Goal: Task Accomplishment & Management: Manage account settings

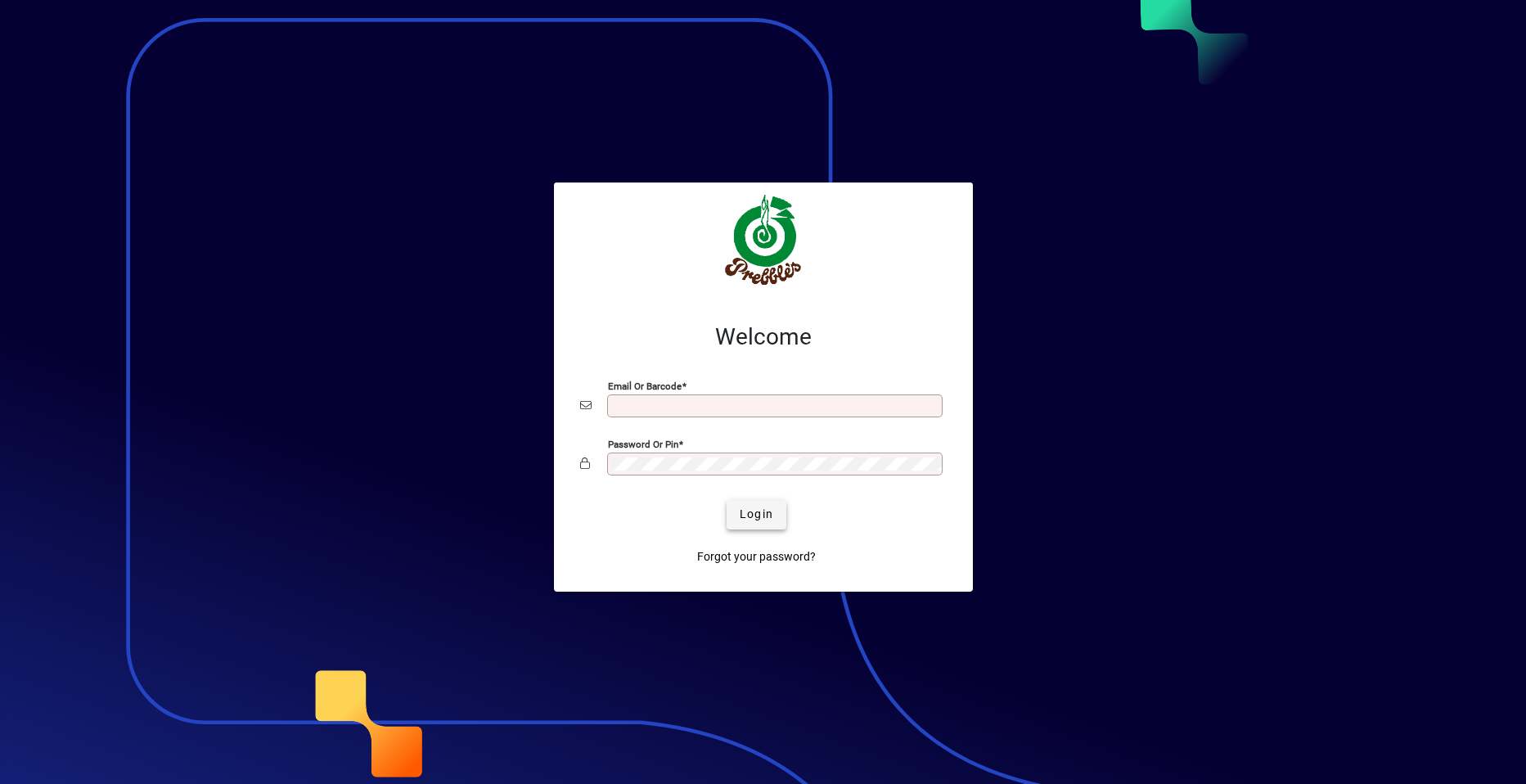
type input "**********"
click at [758, 515] on span "Login" at bounding box center [756, 514] width 33 height 17
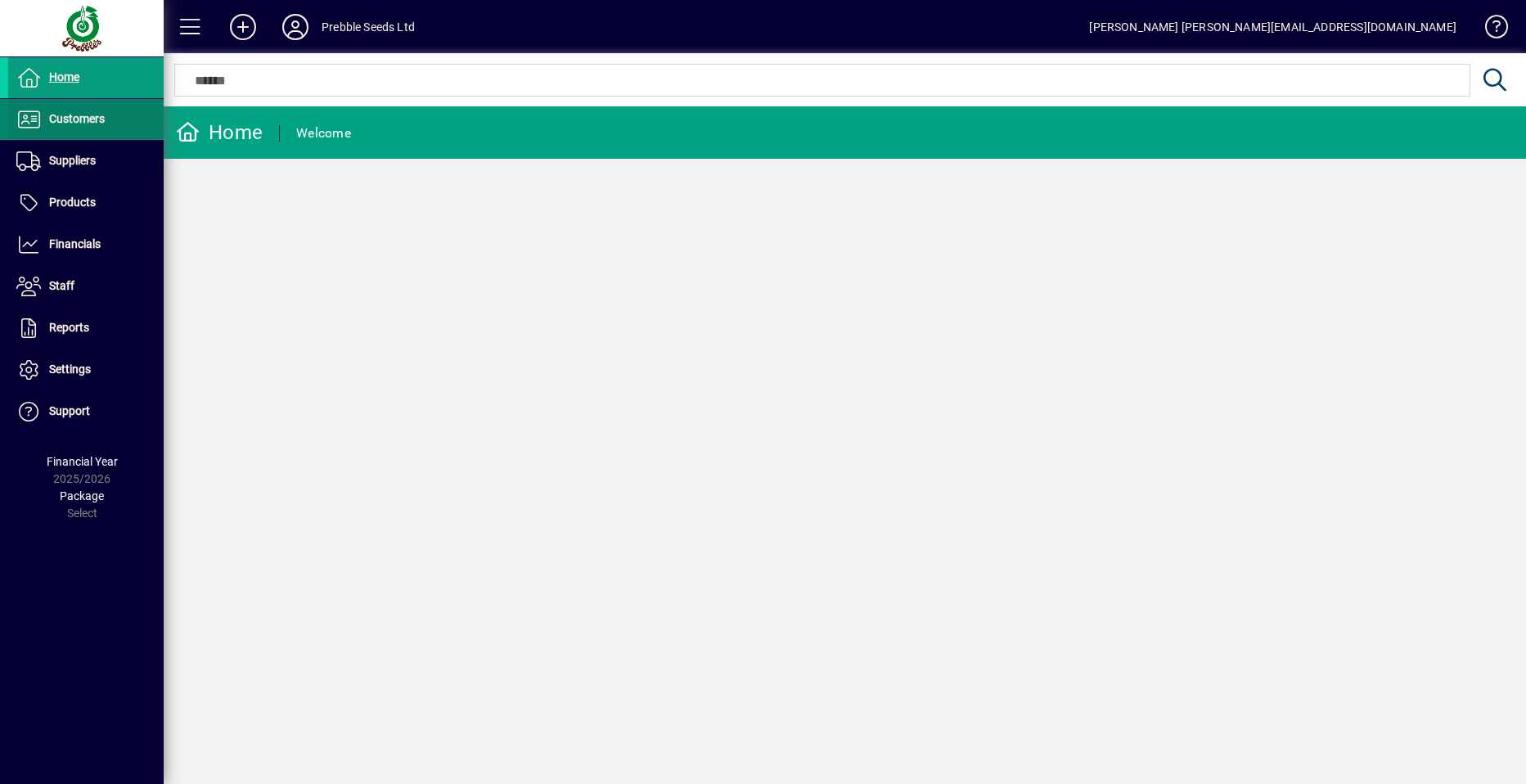
click at [107, 115] on span at bounding box center [85, 119] width 155 height 40
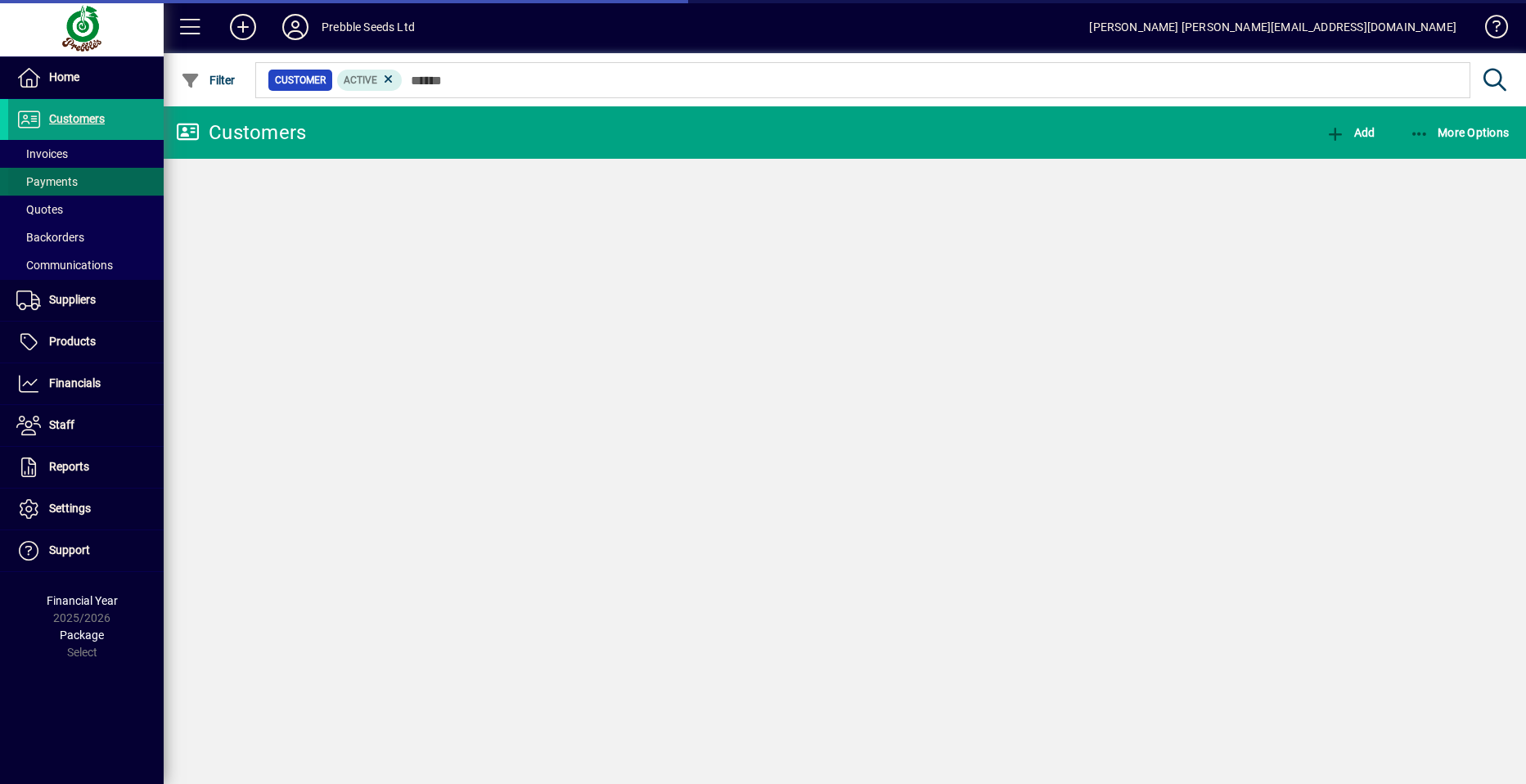
click at [105, 156] on span at bounding box center [85, 154] width 155 height 40
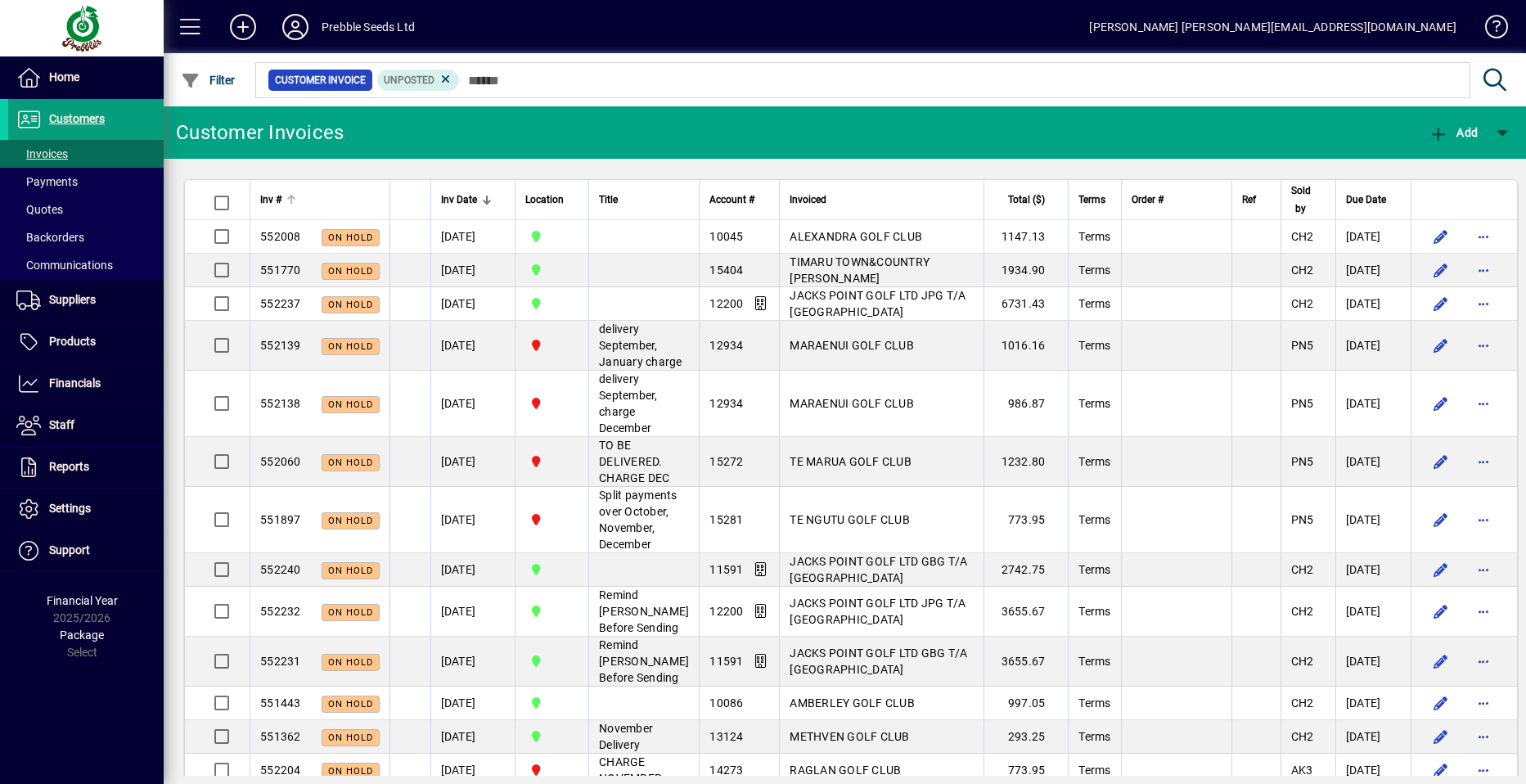
click at [279, 198] on span "Inv #" at bounding box center [271, 199] width 22 height 18
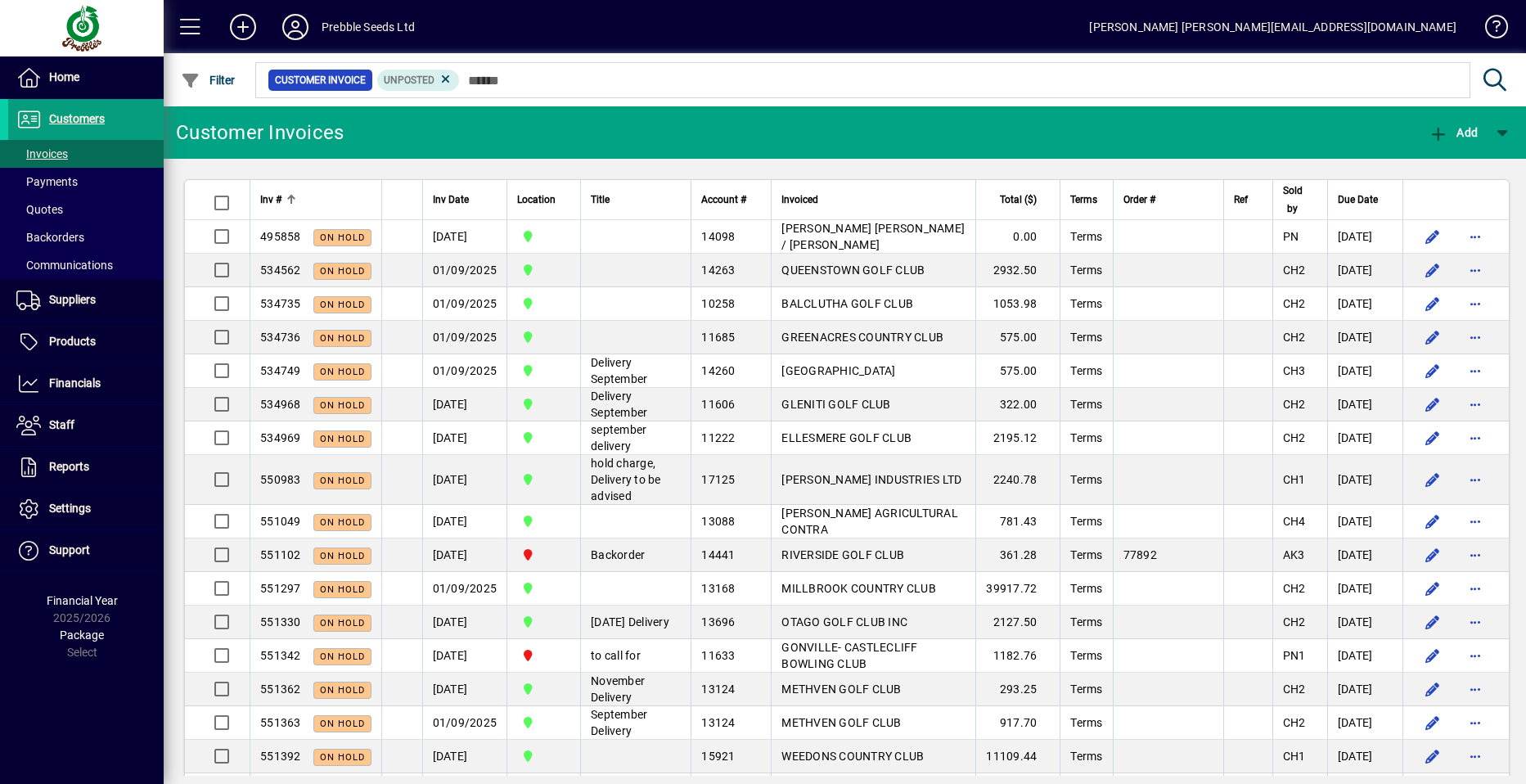
click at [279, 198] on span "Inv #" at bounding box center [271, 199] width 22 height 18
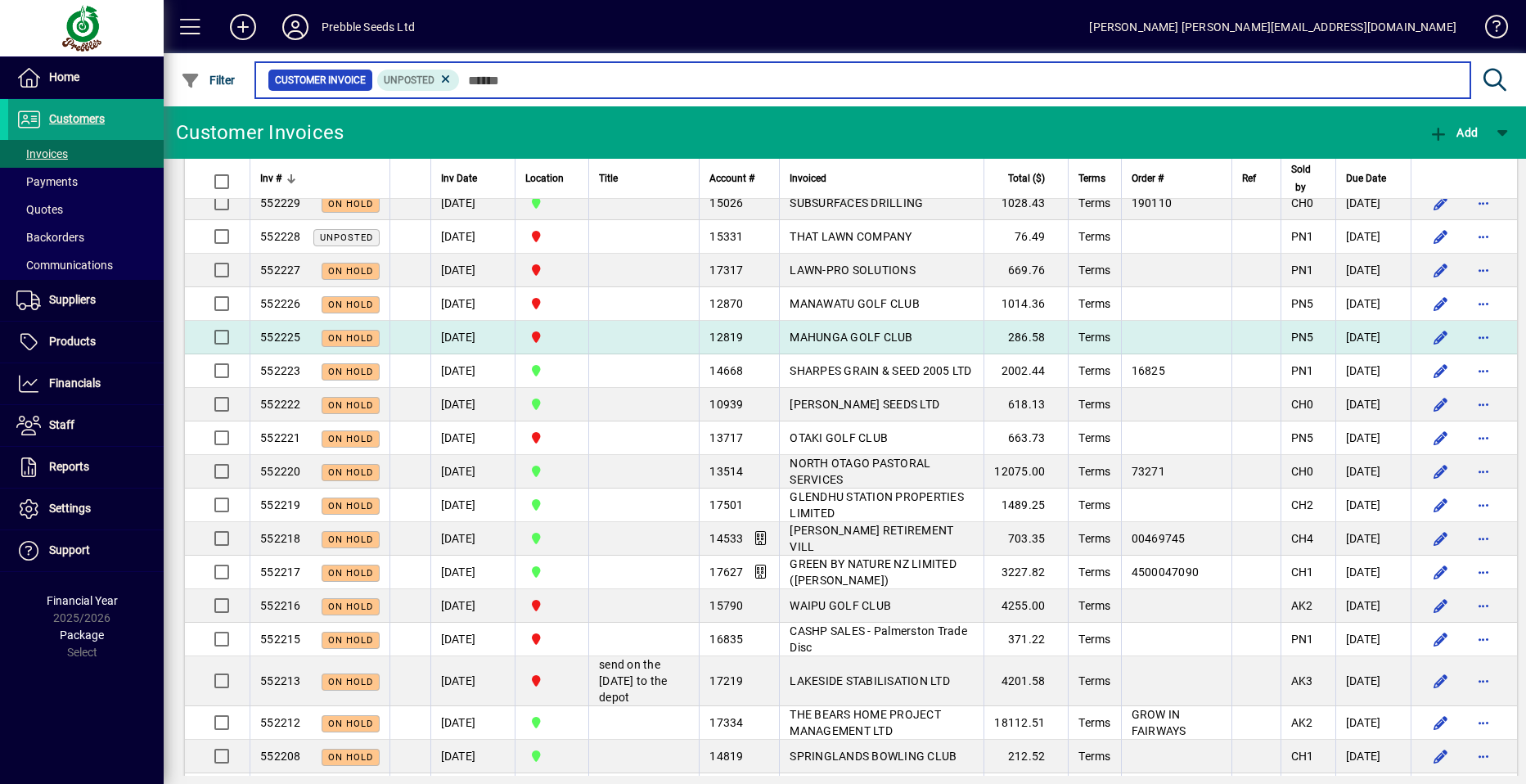
scroll to position [491, 0]
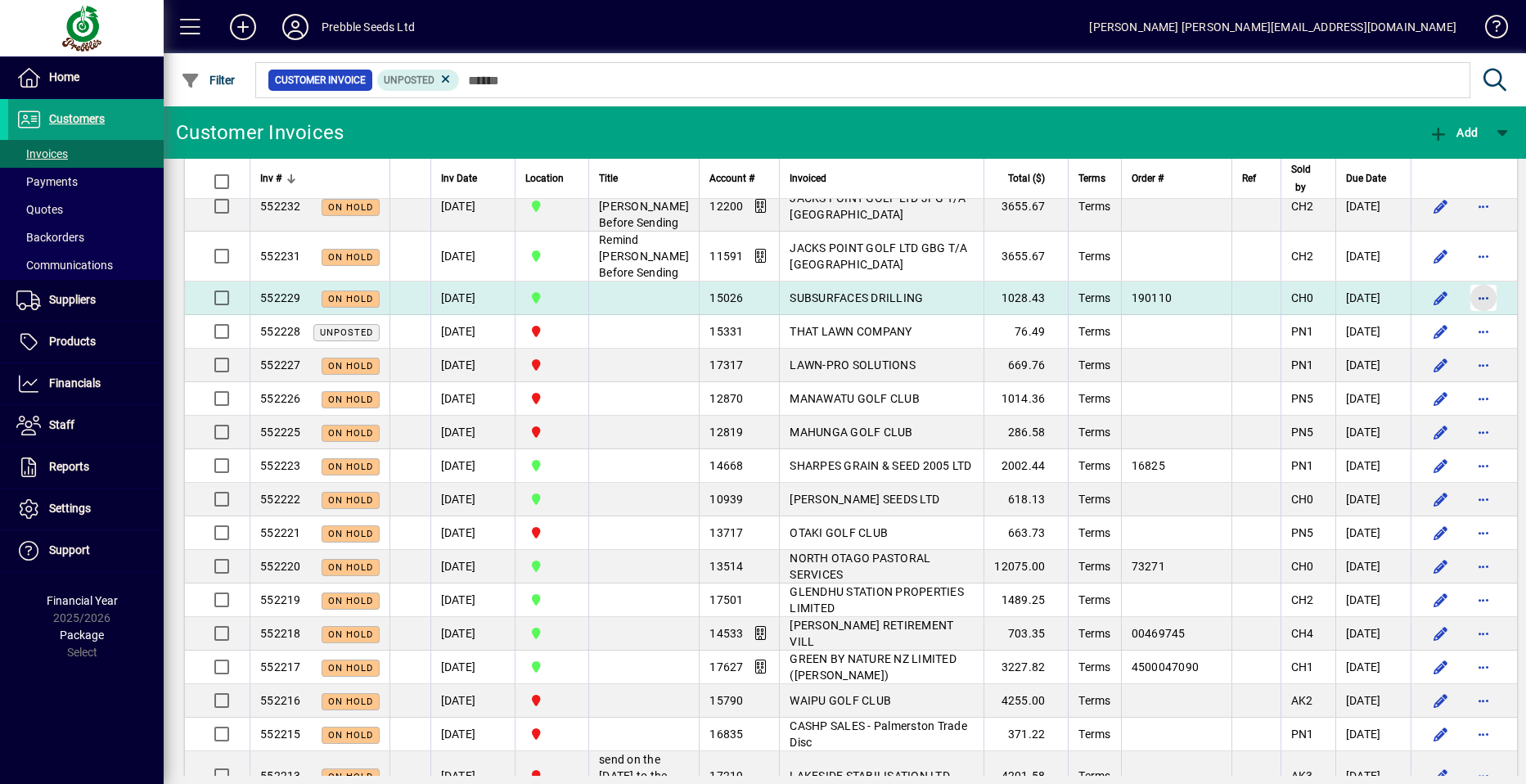
click at [1464, 318] on span "button" at bounding box center [1484, 298] width 40 height 40
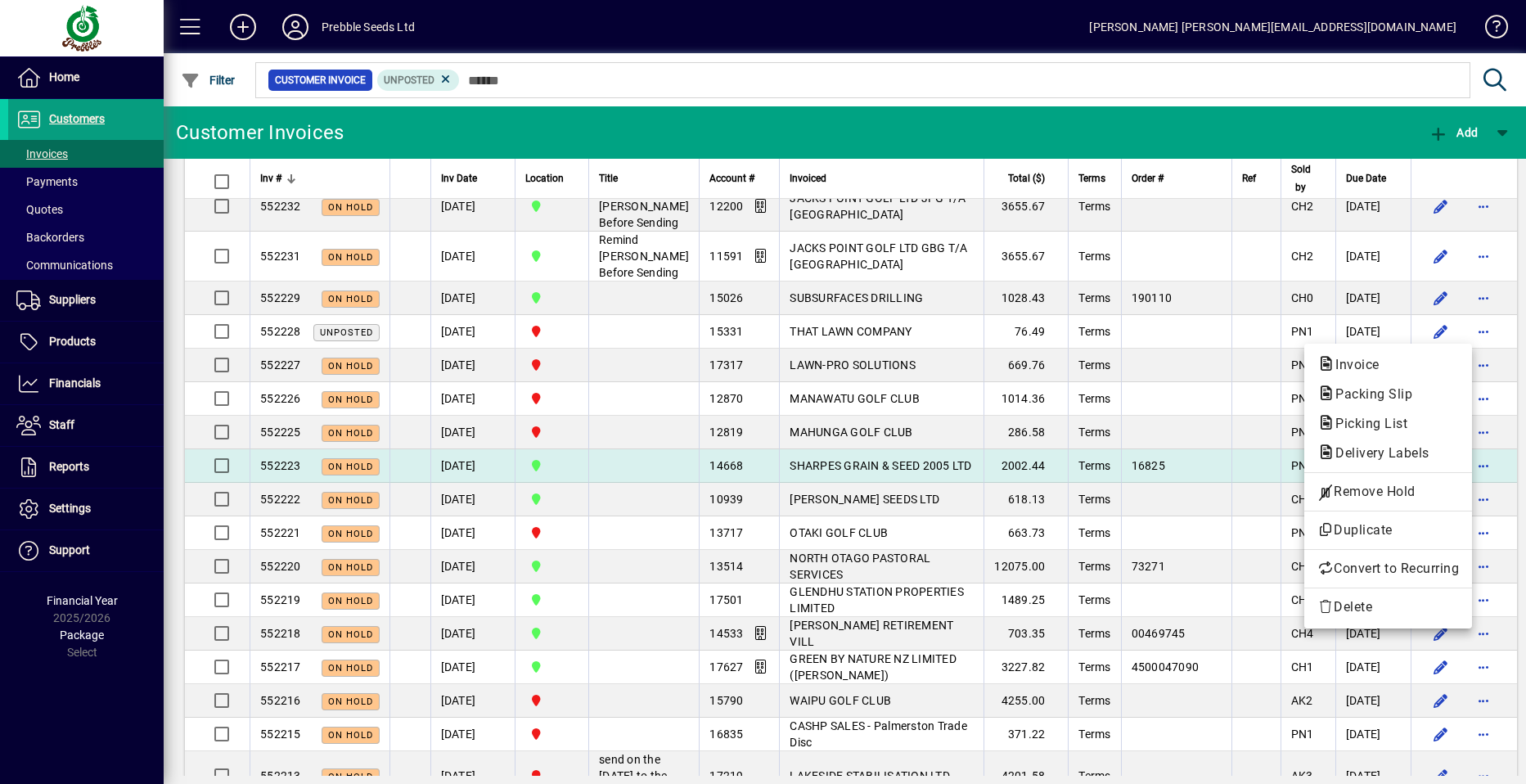
click at [1368, 491] on span "Remove Hold" at bounding box center [1389, 492] width 142 height 20
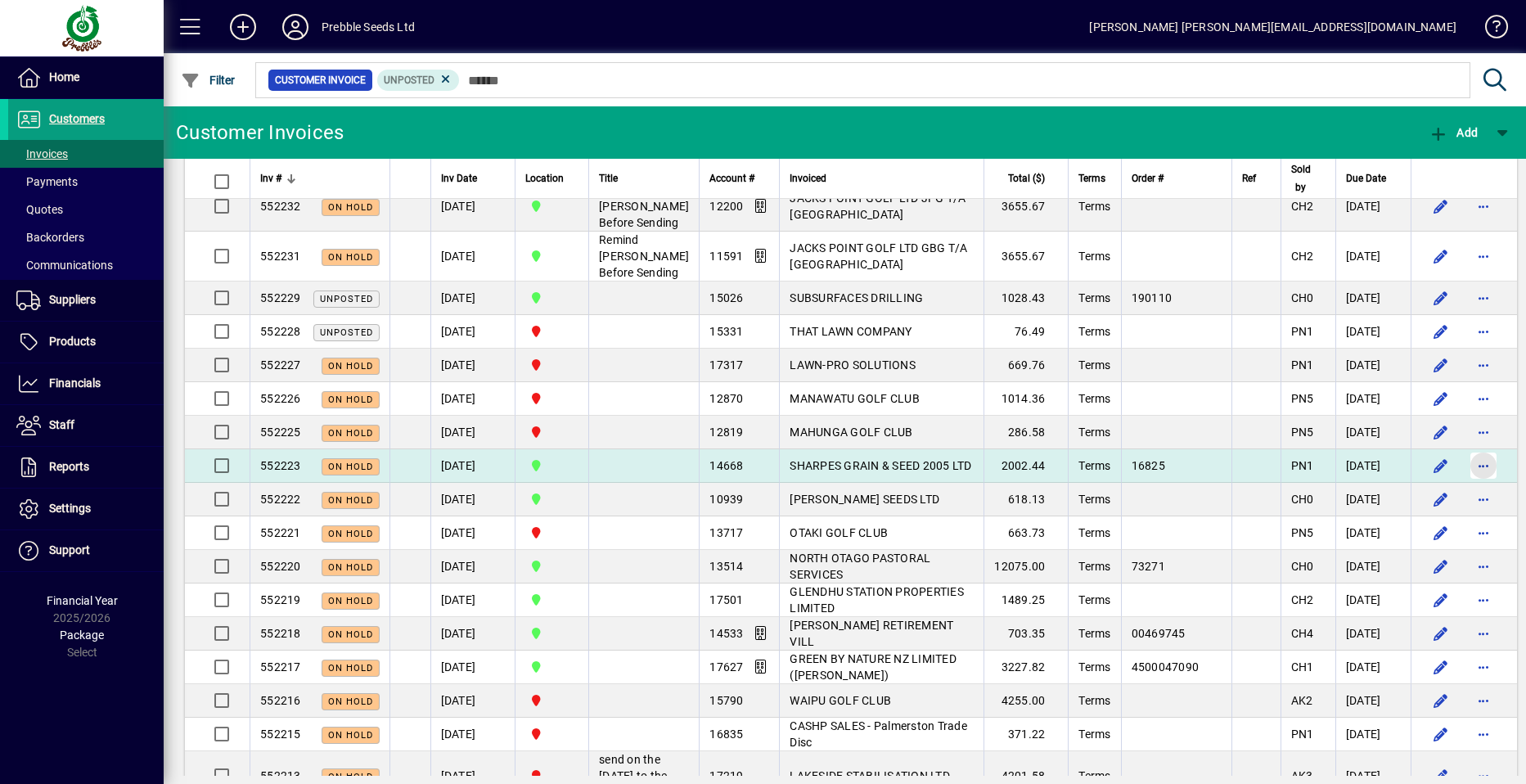
click at [1464, 485] on span "button" at bounding box center [1484, 466] width 40 height 40
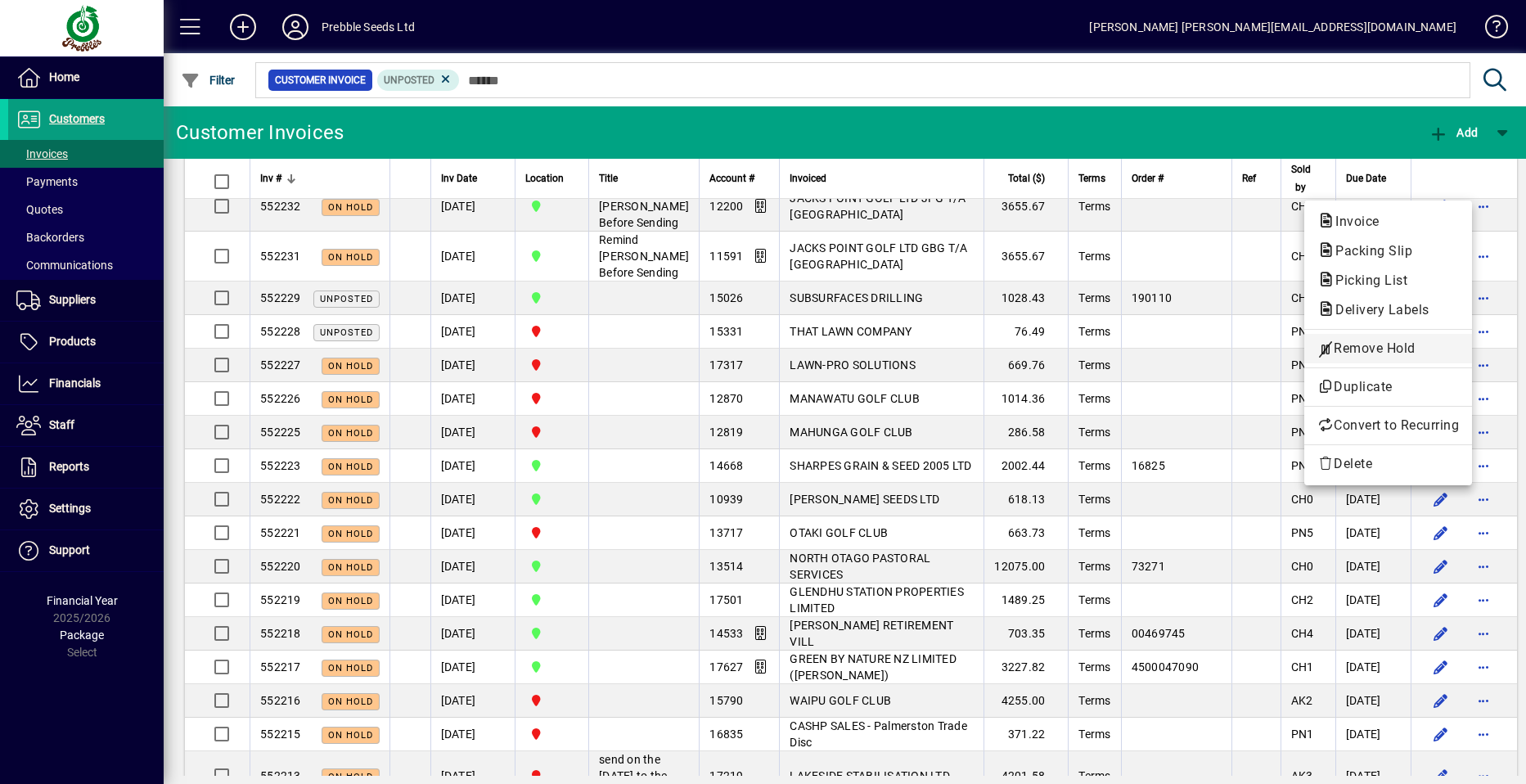
click at [1358, 346] on span "Remove Hold" at bounding box center [1389, 348] width 142 height 20
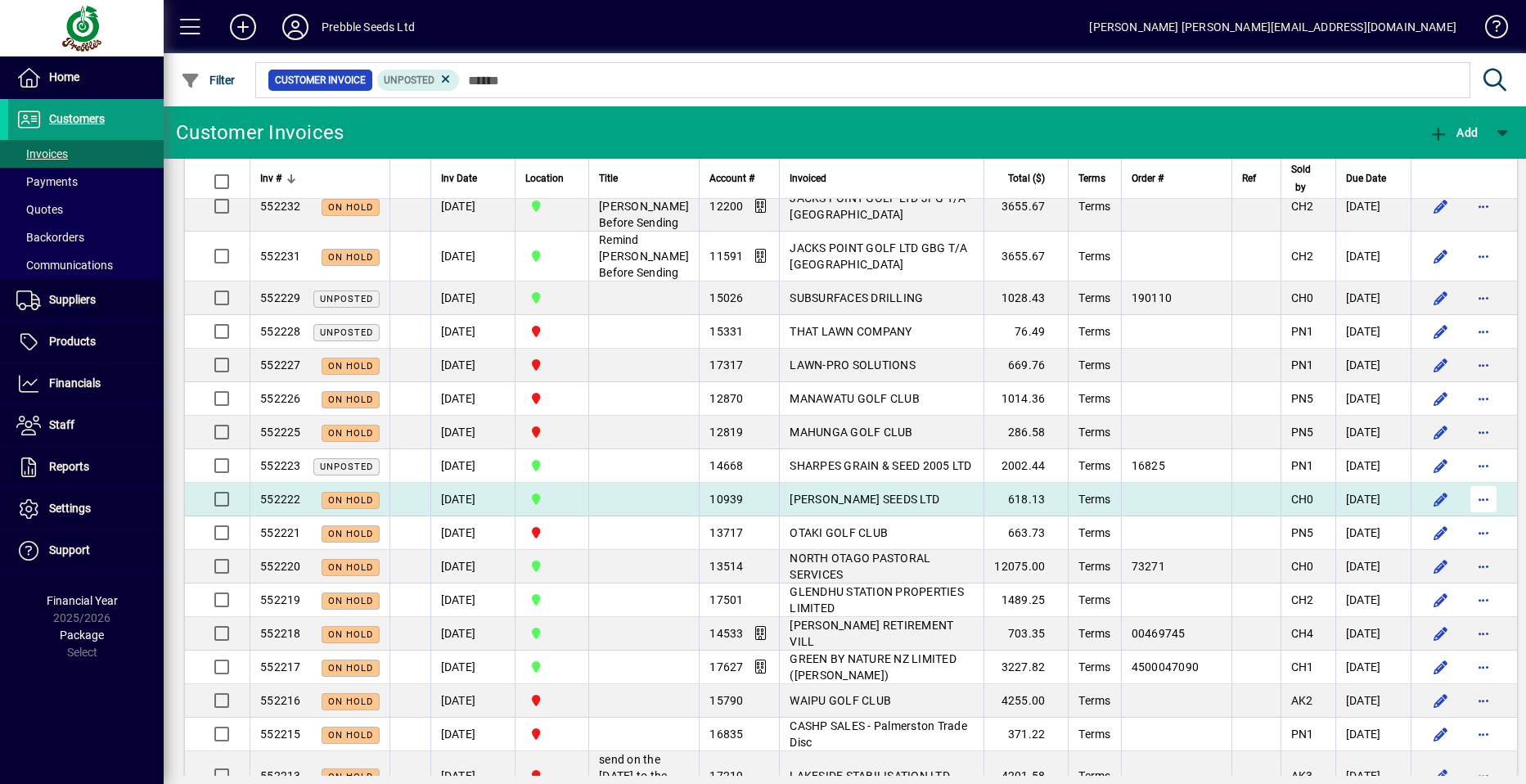
click at [1464, 519] on span "button" at bounding box center [1484, 499] width 40 height 40
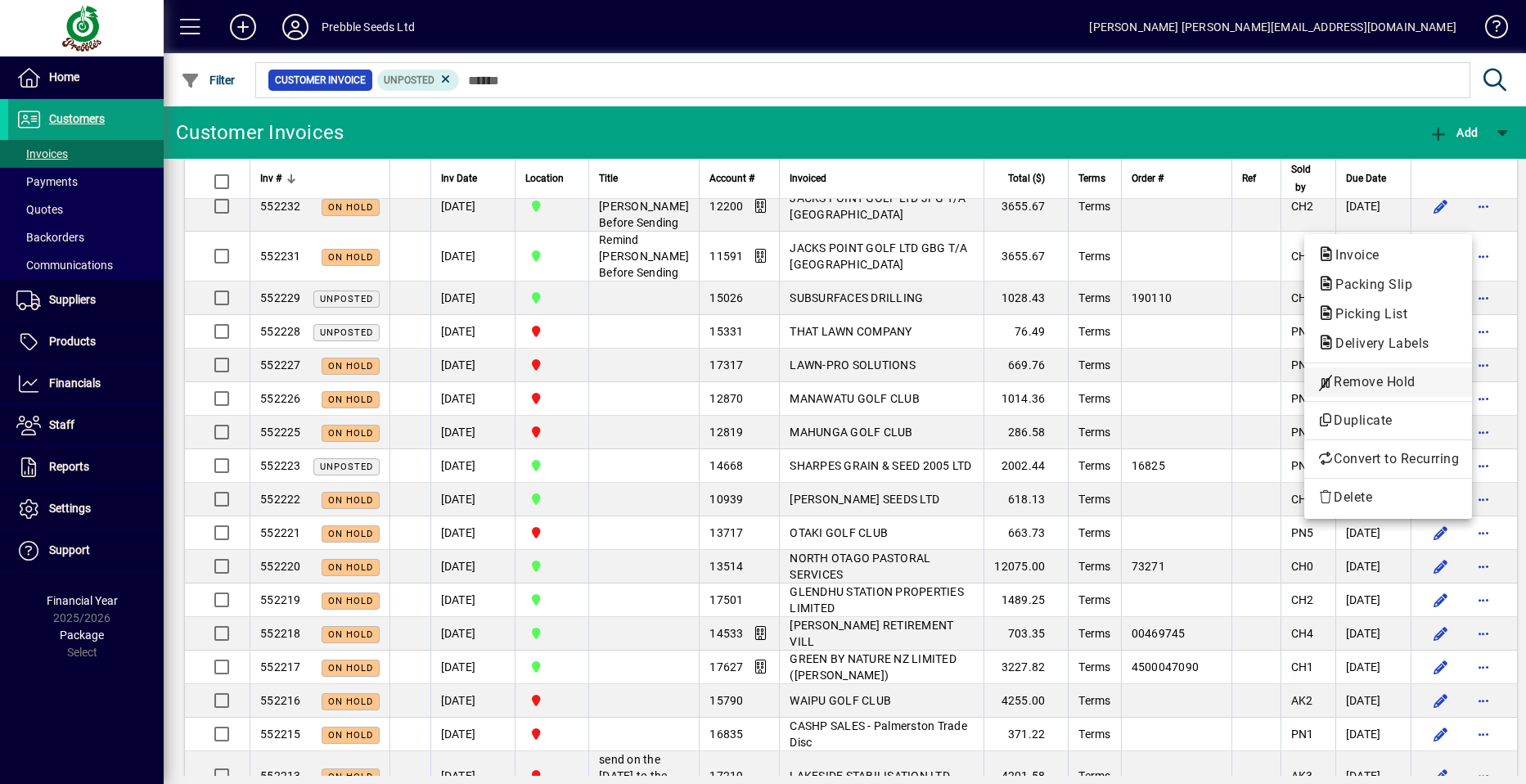
click at [1364, 383] on span "Remove Hold" at bounding box center [1389, 383] width 142 height 20
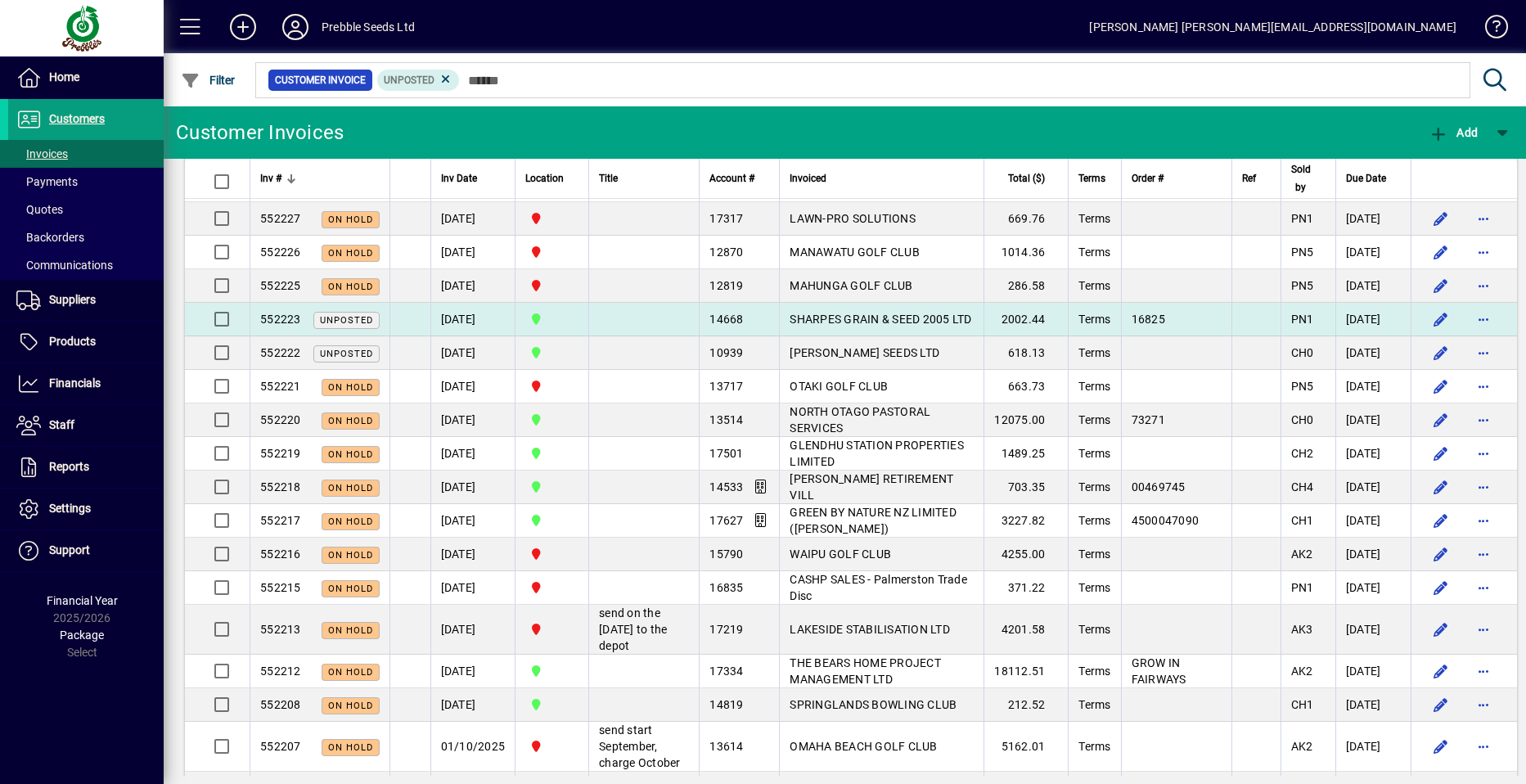
scroll to position [655, 0]
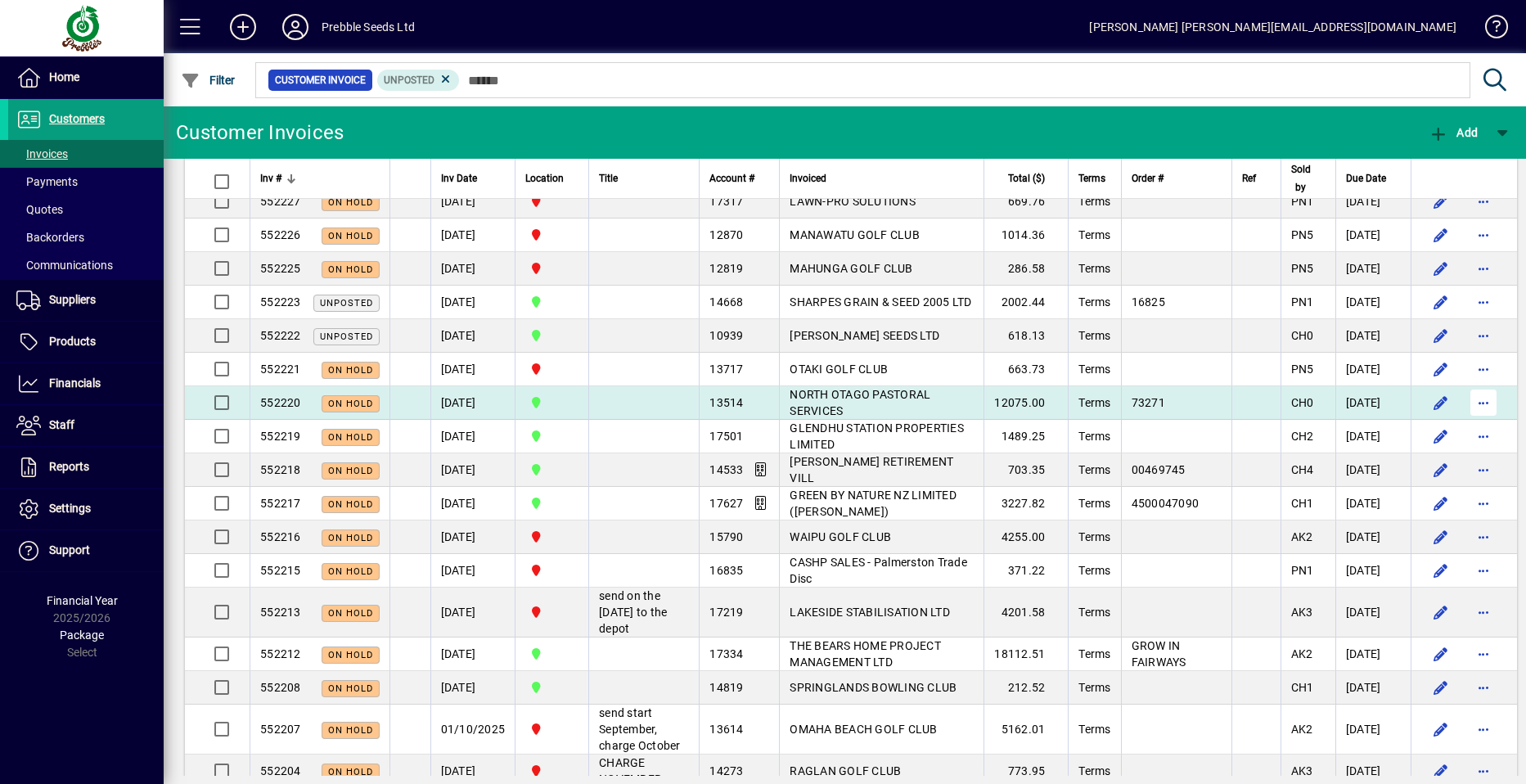
click at [1464, 422] on span "button" at bounding box center [1484, 402] width 40 height 40
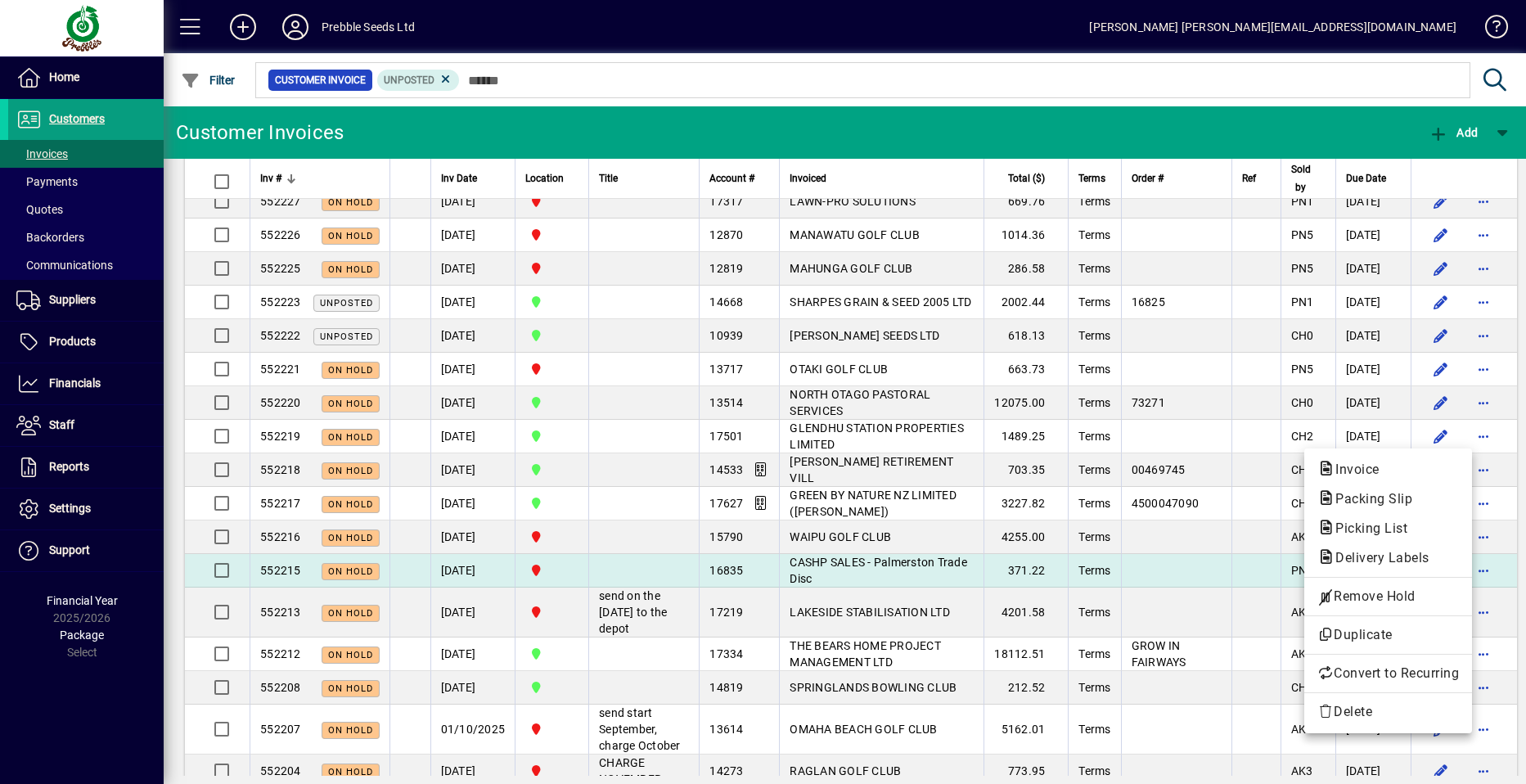
click at [1371, 595] on span "Remove Hold" at bounding box center [1389, 596] width 142 height 20
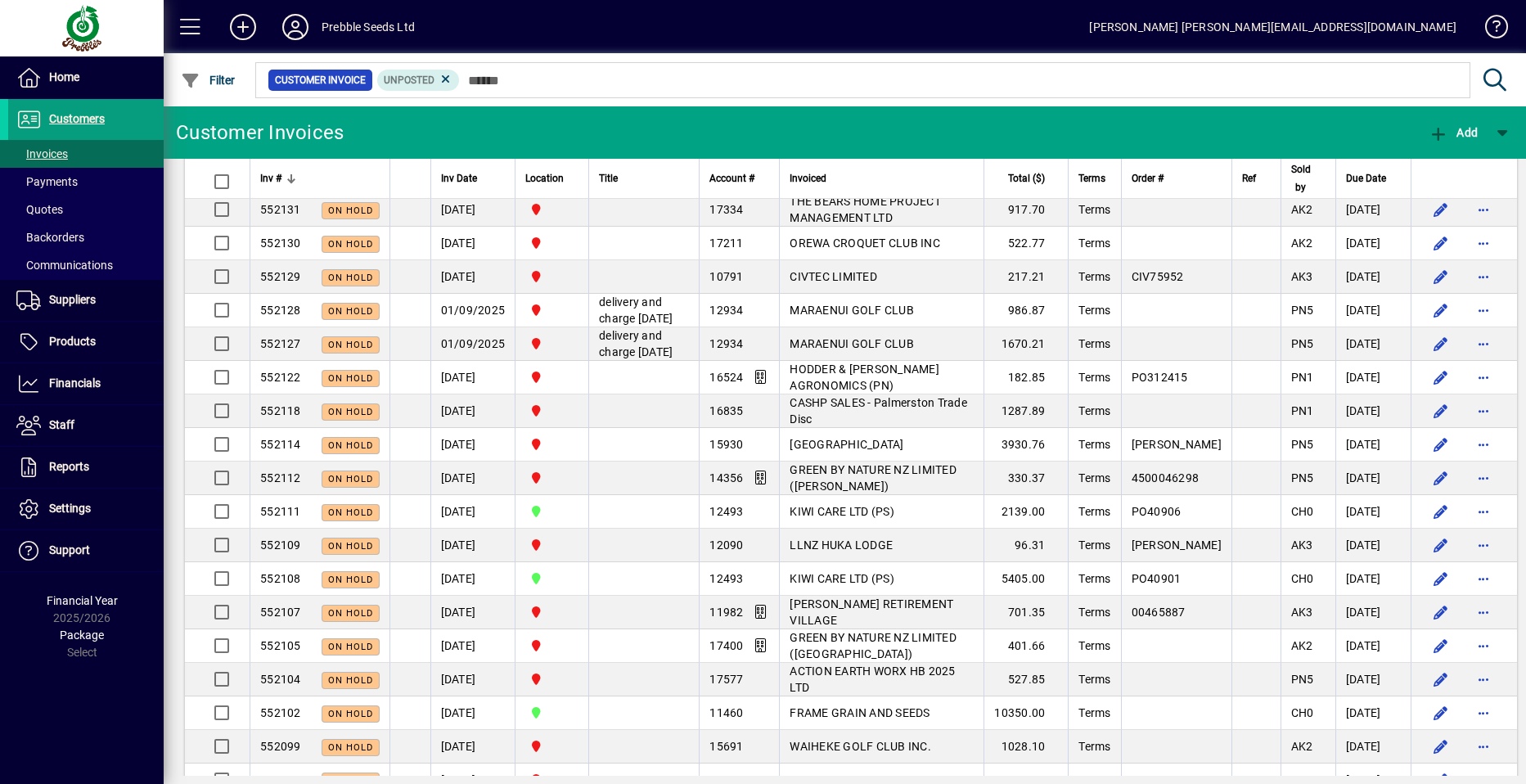
scroll to position [2864, 0]
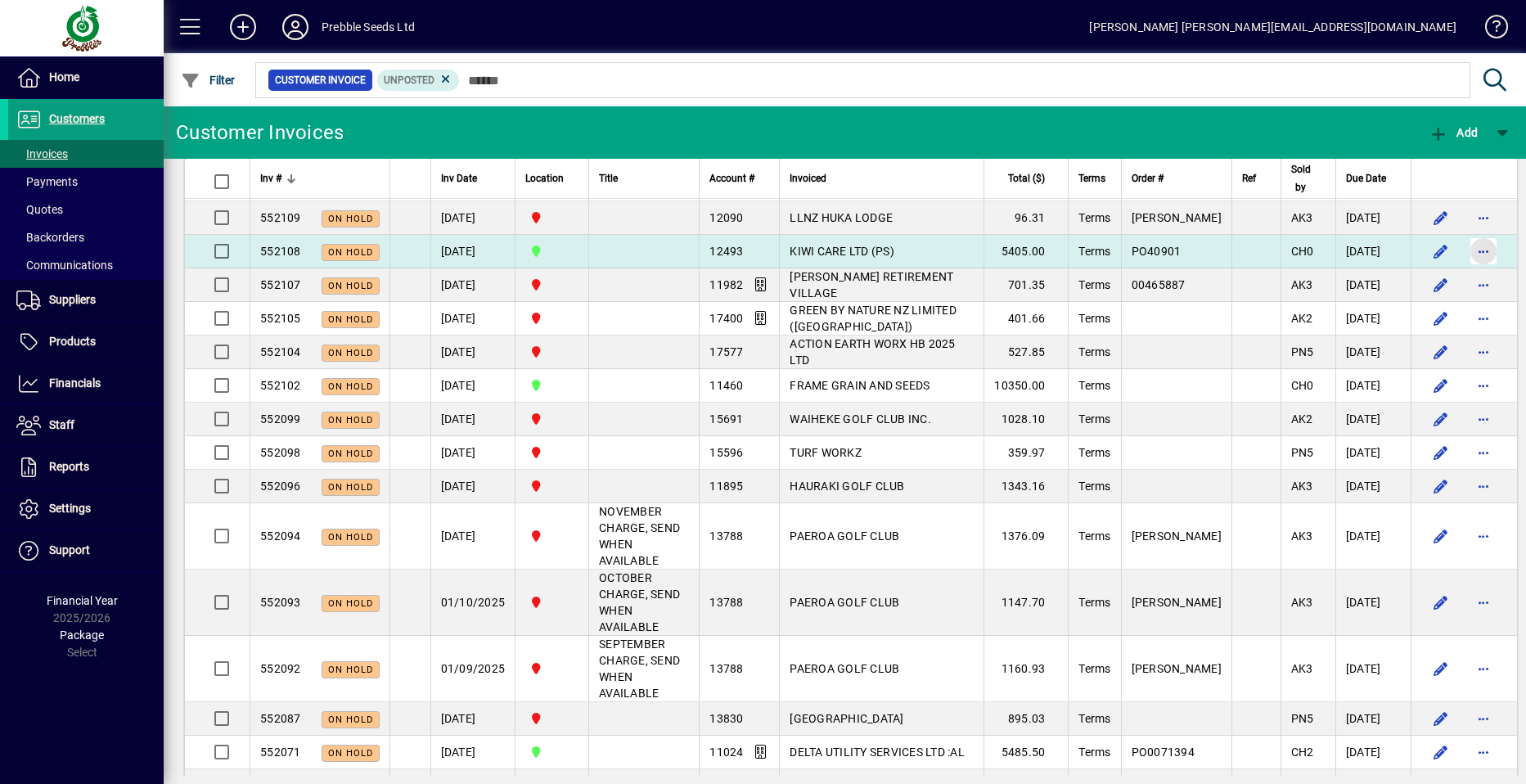
click at [1464, 271] on span "button" at bounding box center [1484, 251] width 40 height 40
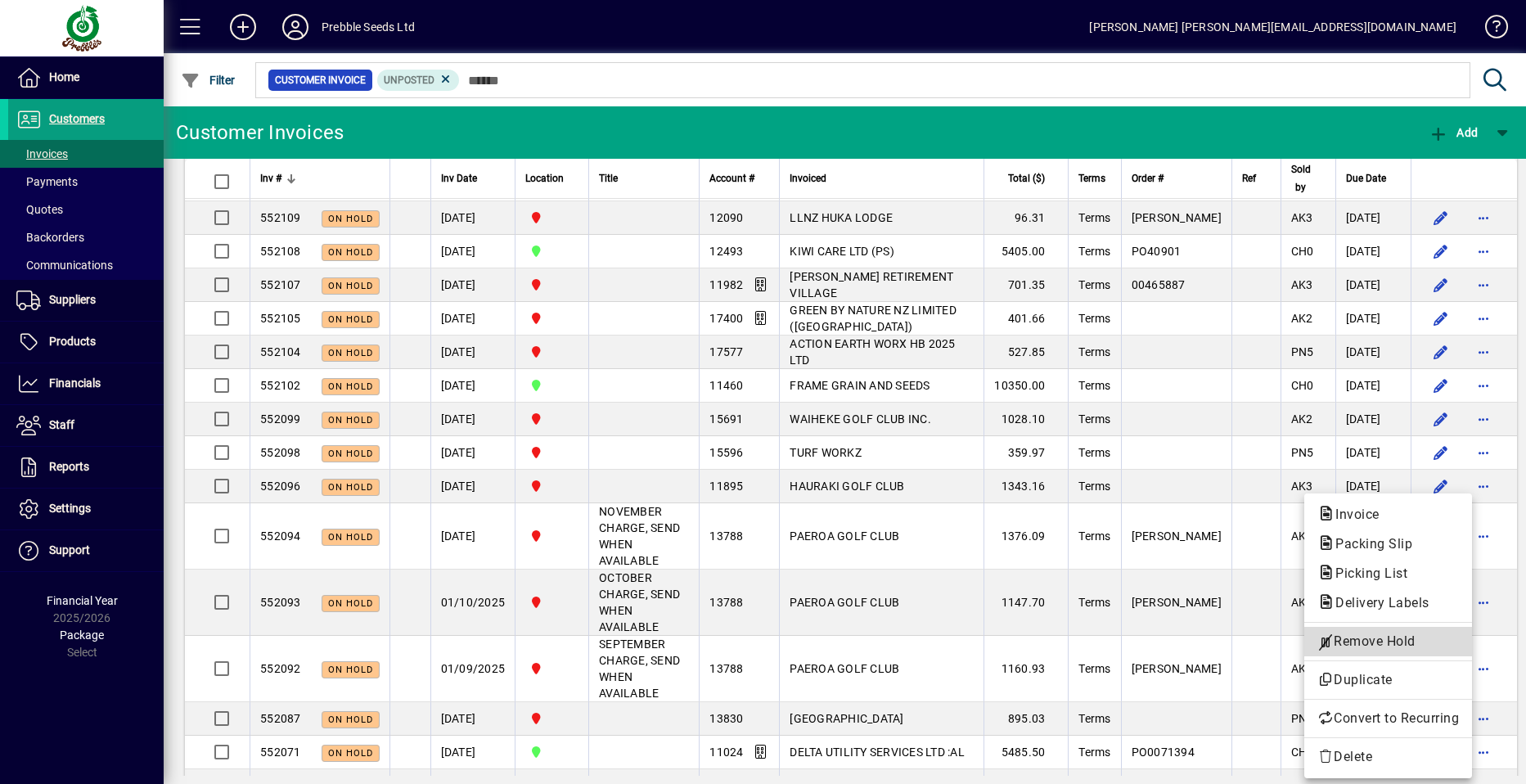
click at [1376, 643] on span "Remove Hold" at bounding box center [1389, 641] width 142 height 20
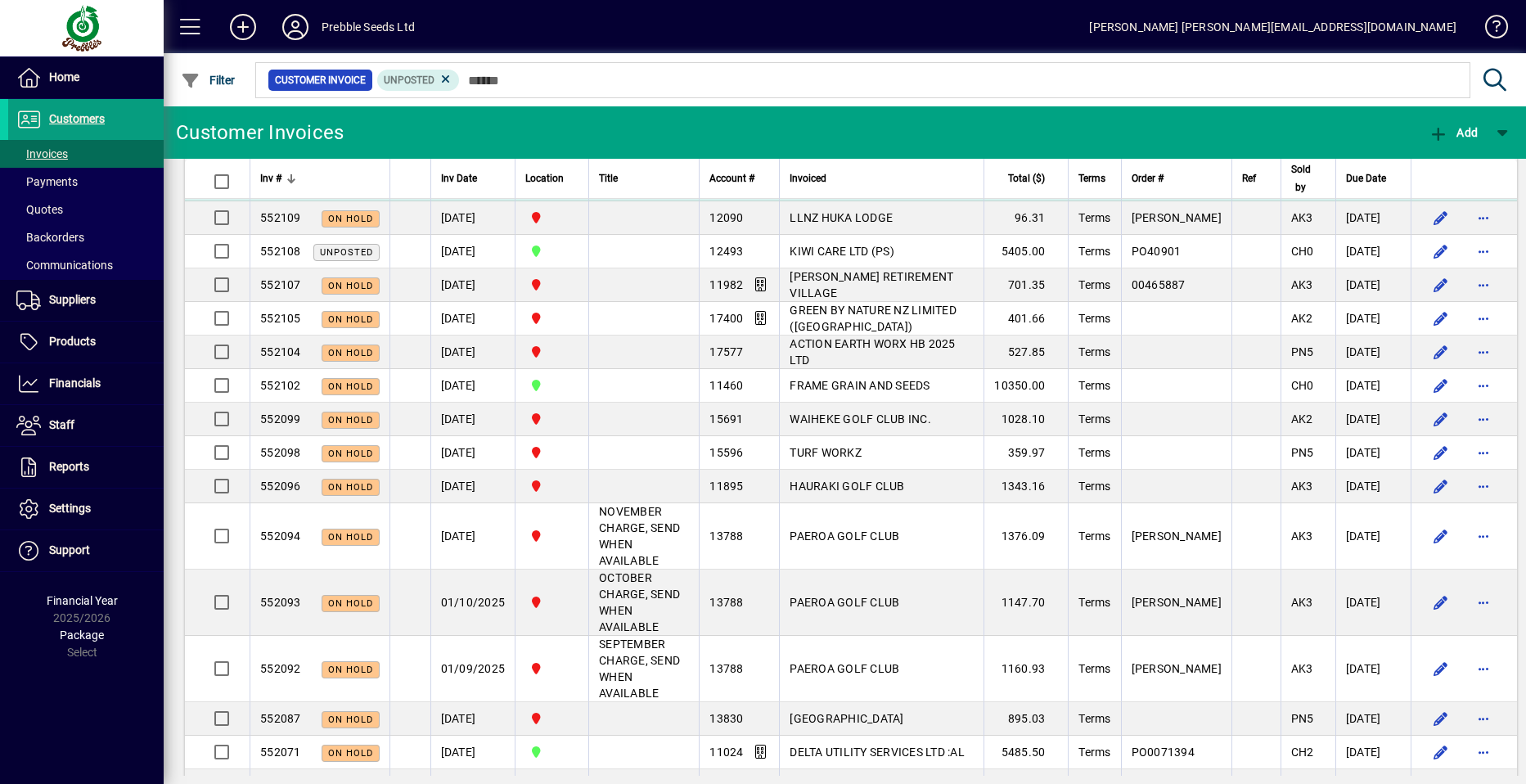
click at [1464, 204] on span "button" at bounding box center [1484, 184] width 40 height 40
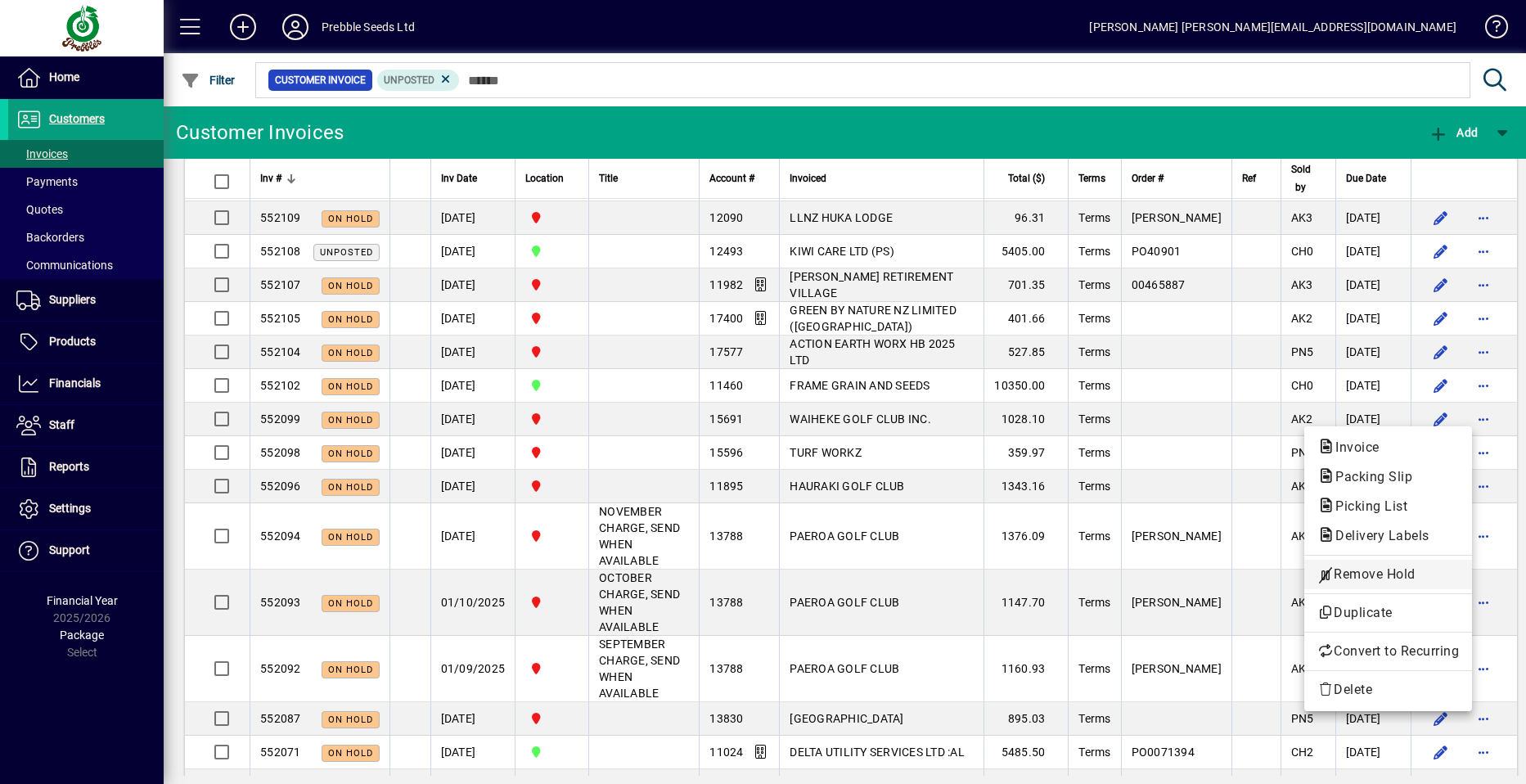
click at [1367, 575] on span "Remove Hold" at bounding box center [1389, 575] width 142 height 20
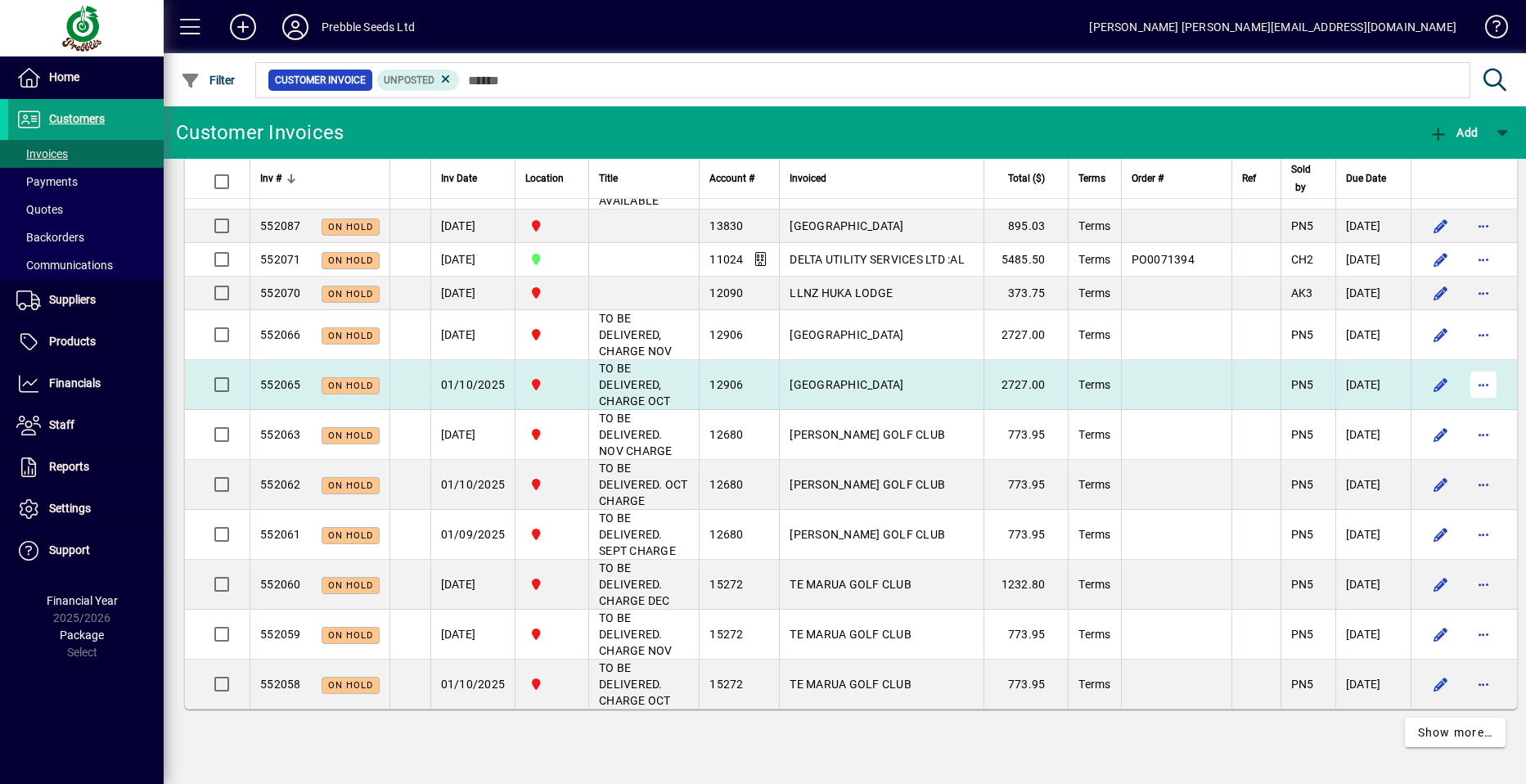
scroll to position [3437, 0]
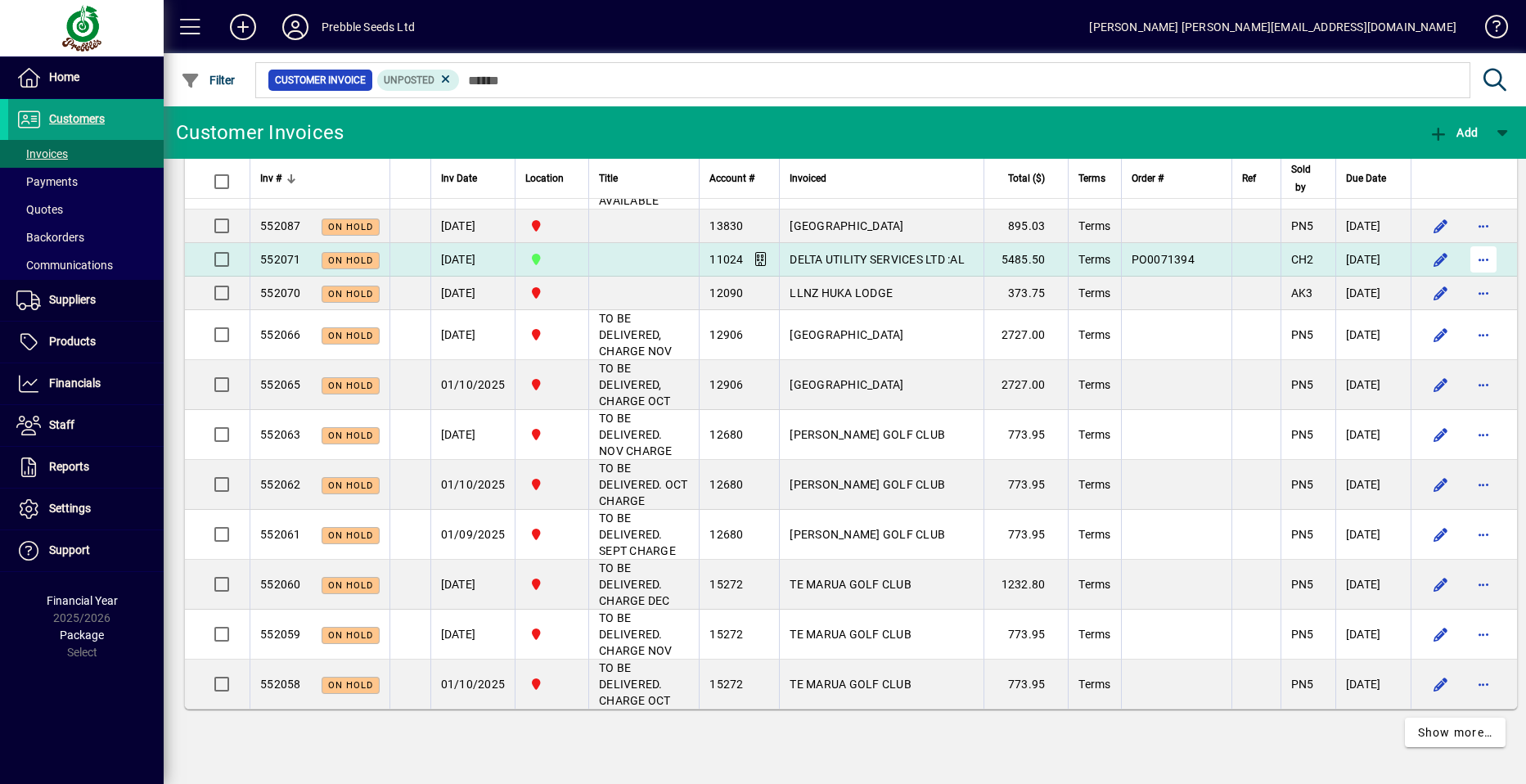
click at [1464, 279] on span "button" at bounding box center [1484, 260] width 40 height 40
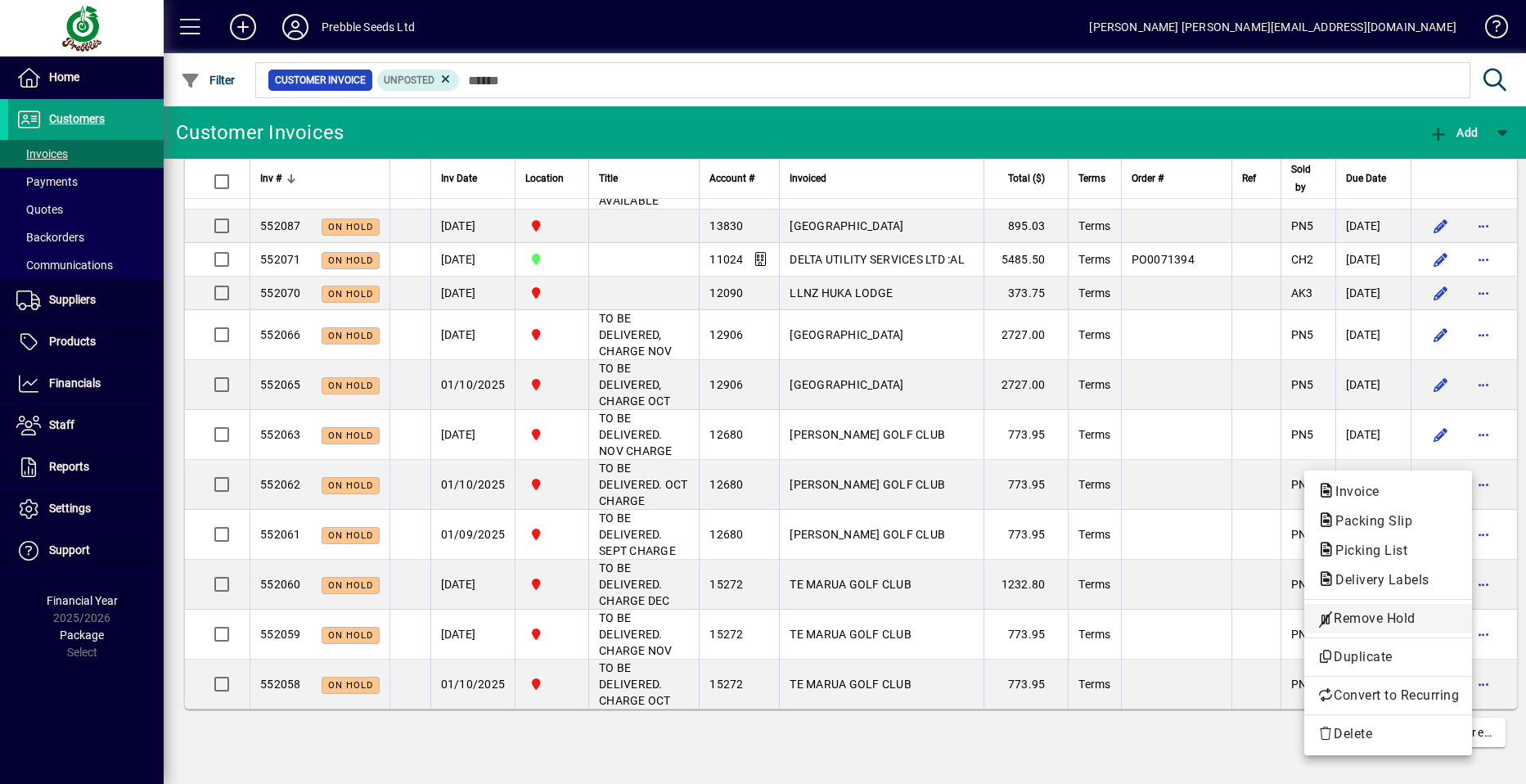
click at [1380, 613] on span "Remove Hold" at bounding box center [1389, 619] width 142 height 20
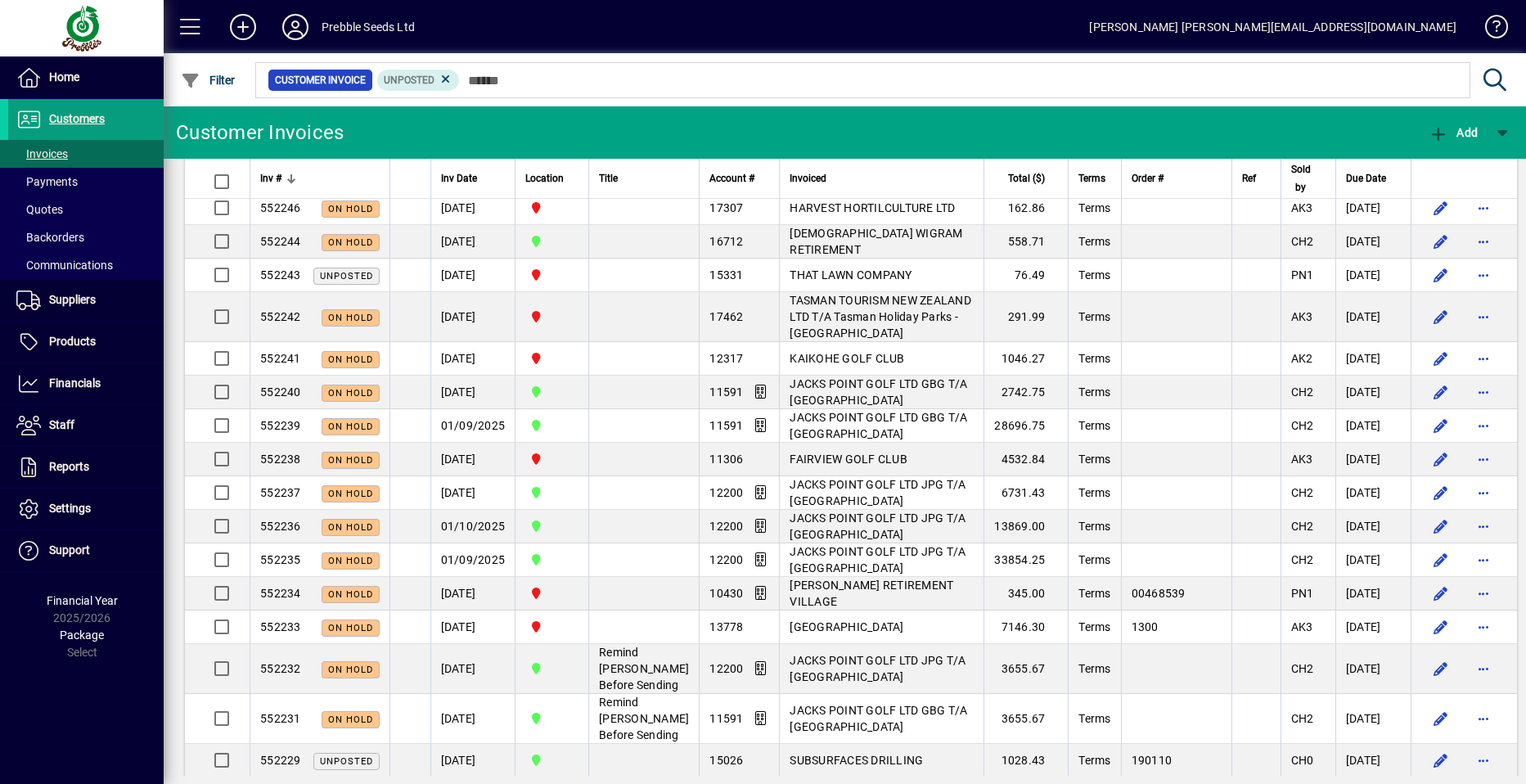
scroll to position [0, 0]
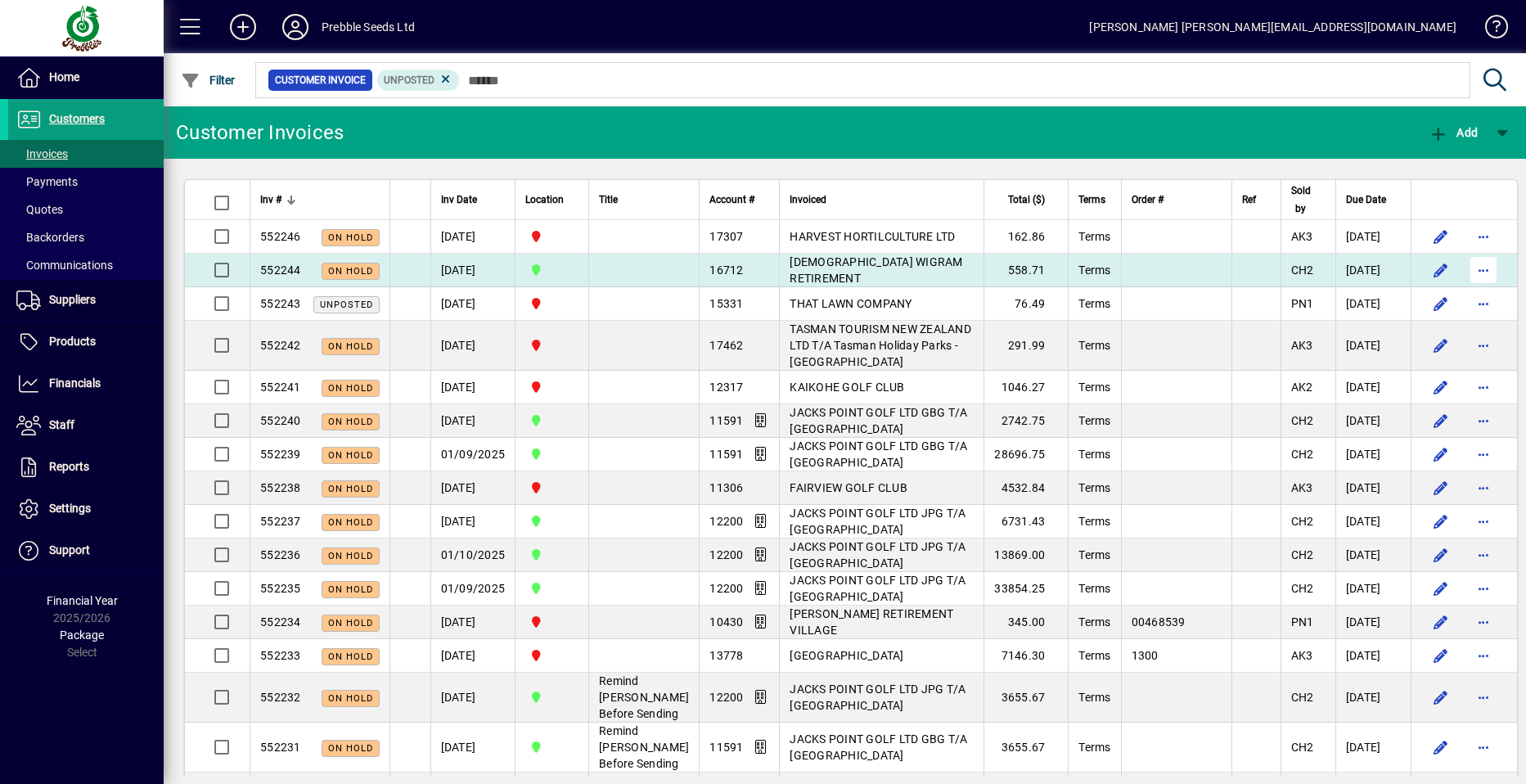
click at [1464, 268] on span "button" at bounding box center [1484, 270] width 40 height 40
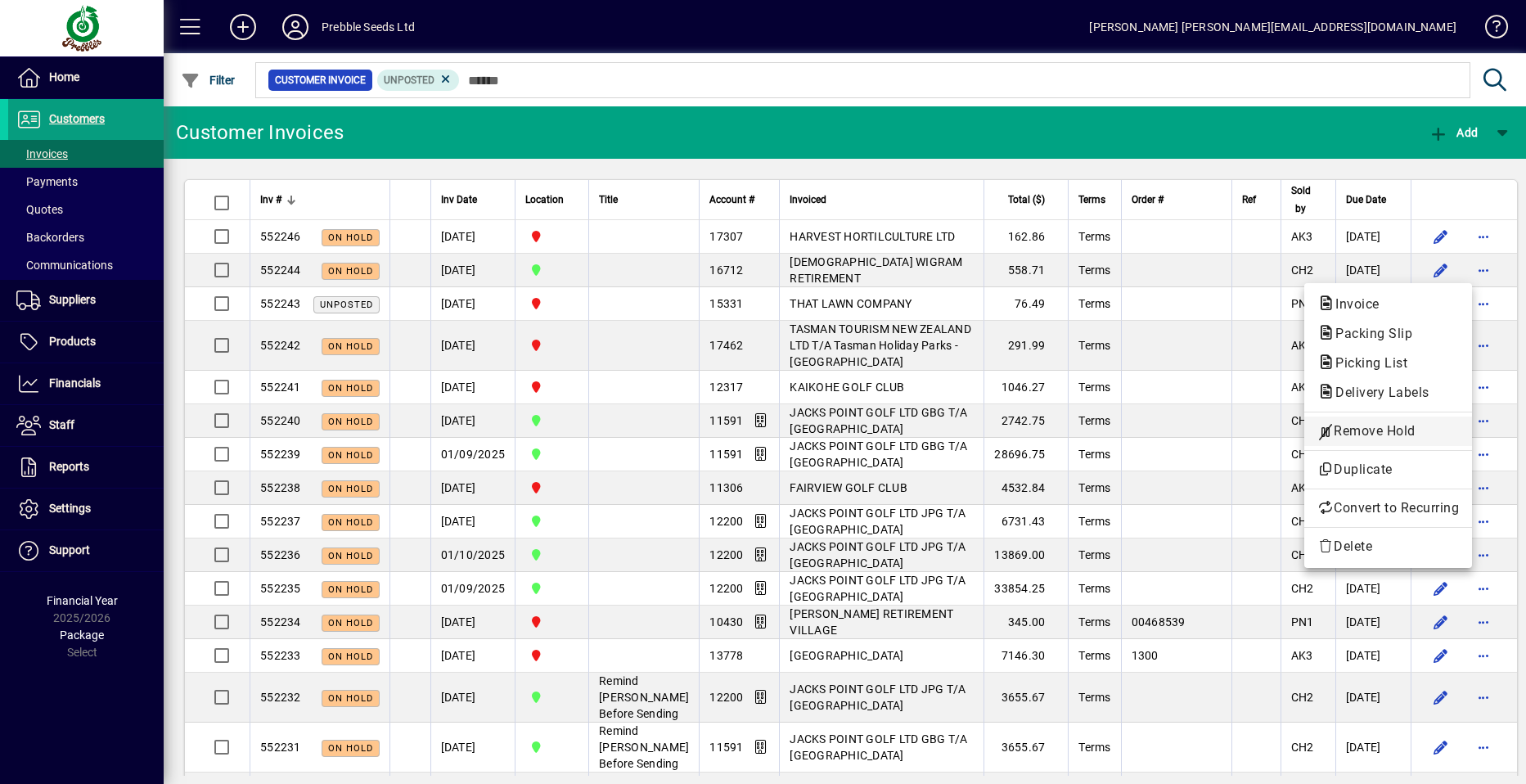
click at [1361, 433] on span "Remove Hold" at bounding box center [1389, 431] width 142 height 20
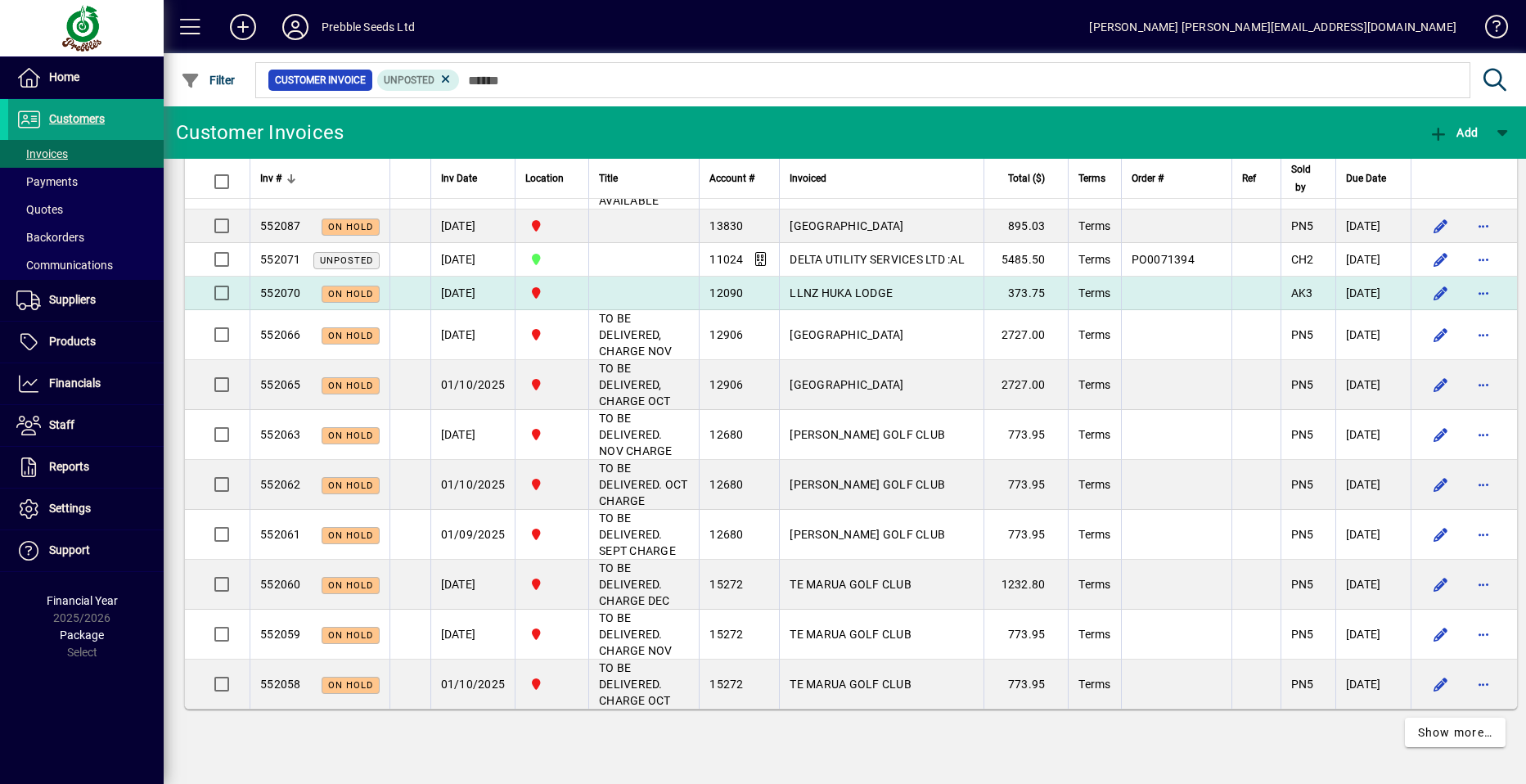
scroll to position [3766, 0]
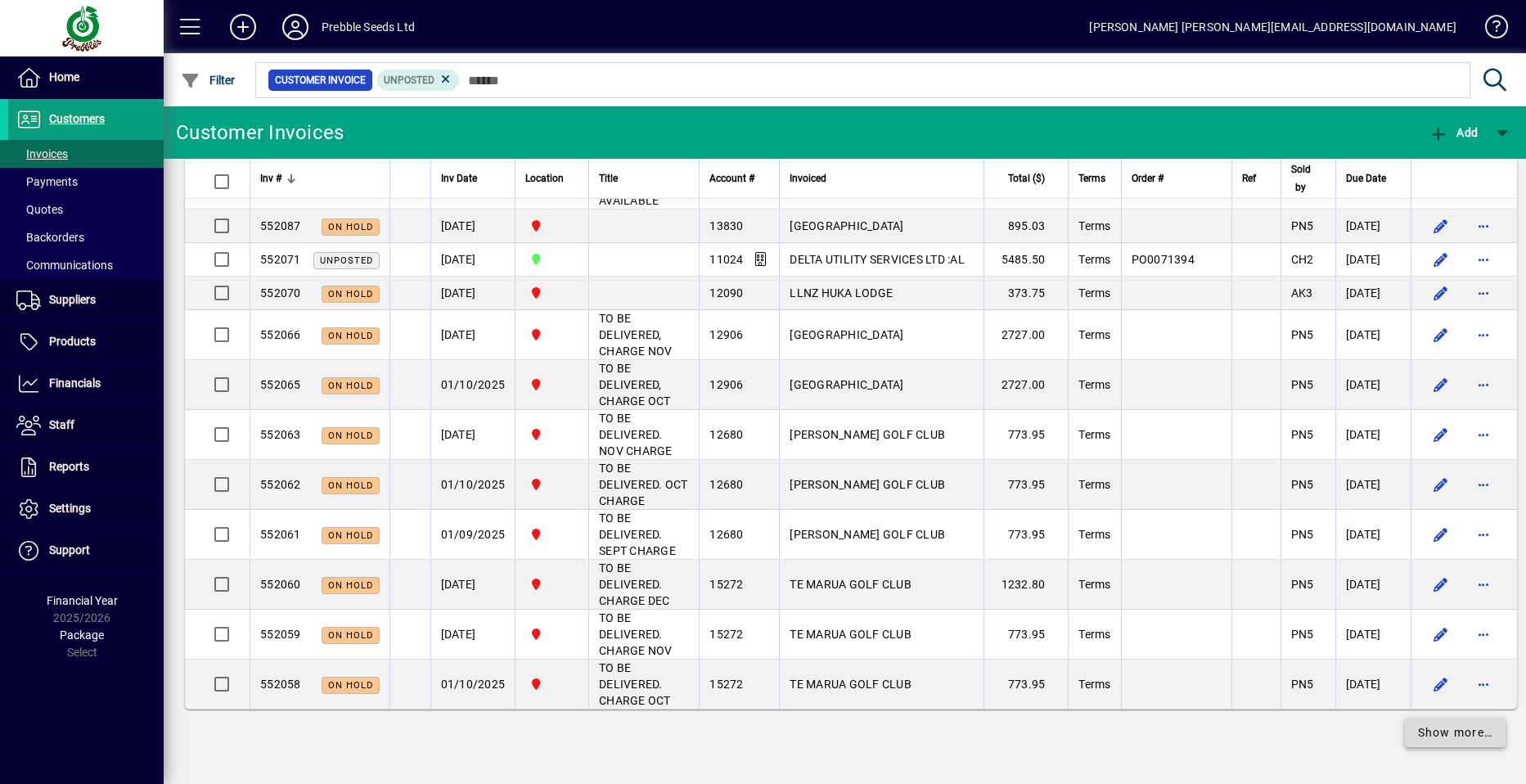
click at [1432, 730] on span "Show more…" at bounding box center [1456, 732] width 75 height 17
